Goal: Find specific page/section

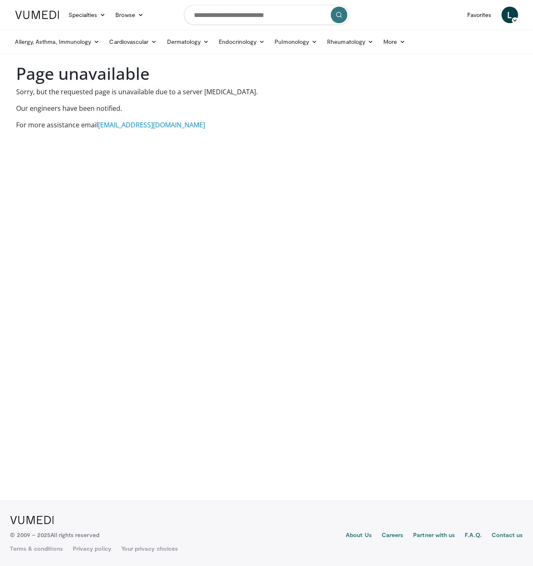
click at [126, 83] on h1 "Page unavailable" at bounding box center [267, 74] width 500 height 20
click at [143, 141] on body "Specialties Adult & Family Medicine Allergy, Asthma, Immunology Anesthesiology …" at bounding box center [266, 283] width 533 height 566
click at [222, 90] on p "Sorry, but the requested page is unavailable due to a server hiccup." at bounding box center [267, 92] width 500 height 10
click at [274, 112] on p "Our engineers have been notified." at bounding box center [267, 108] width 500 height 10
click at [167, 94] on p "Sorry, but the requested page is unavailable due to a server hiccup." at bounding box center [267, 92] width 500 height 10
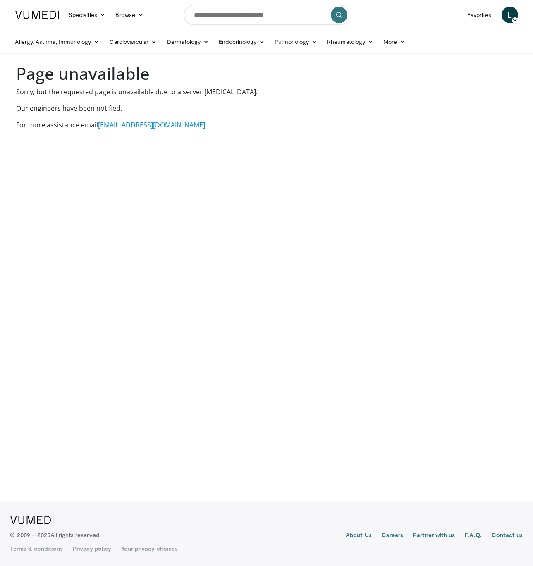
click at [36, 401] on body "Specialties Adult & Family Medicine Allergy, Asthma, Immunology Anesthesiology …" at bounding box center [266, 283] width 533 height 566
drag, startPoint x: 15, startPoint y: 75, endPoint x: 192, endPoint y: 75, distance: 176.6
click at [192, 75] on main "Page unavailable Sorry, but the requested page is unavailable due to a server h…" at bounding box center [266, 97] width 513 height 66
click at [391, 221] on body "Specialties Adult & Family Medicine Allergy, Asthma, Immunology Anesthesiology …" at bounding box center [266, 283] width 533 height 566
click at [400, 216] on body "Specialties Adult & Family Medicine Allergy, Asthma, Immunology Anesthesiology …" at bounding box center [266, 283] width 533 height 566
